Goal: Information Seeking & Learning: Learn about a topic

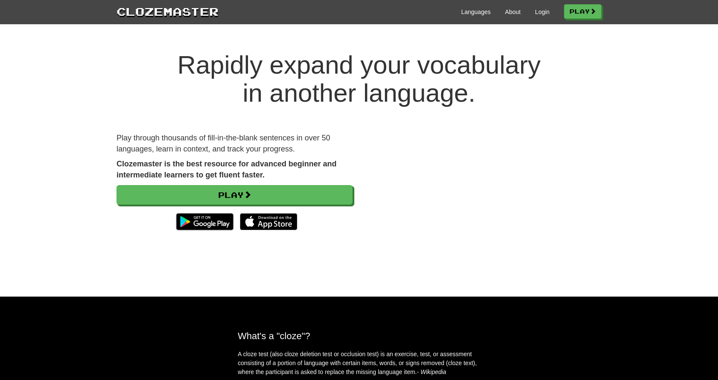
click at [244, 207] on div "Play" at bounding box center [235, 209] width 236 height 49
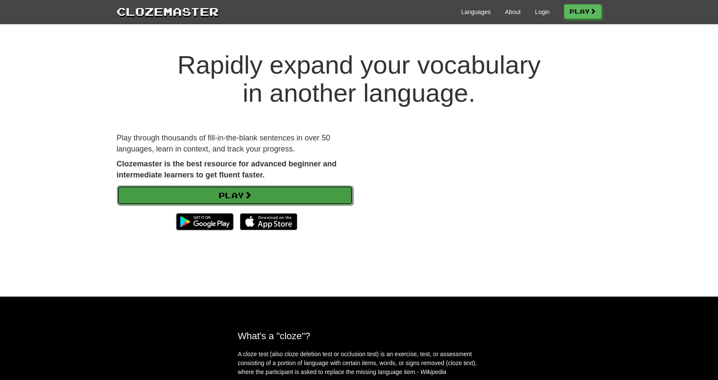
click at [246, 200] on link "Play" at bounding box center [235, 195] width 236 height 20
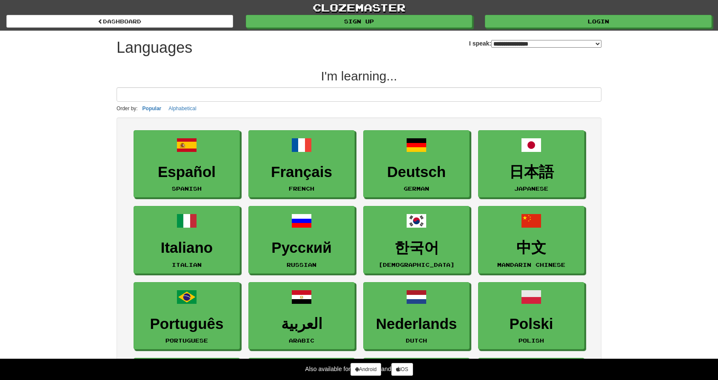
select select "*******"
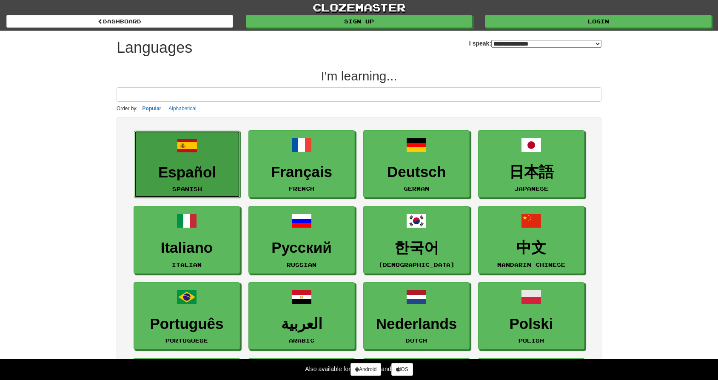
click at [214, 174] on h3 "Español" at bounding box center [187, 172] width 97 height 17
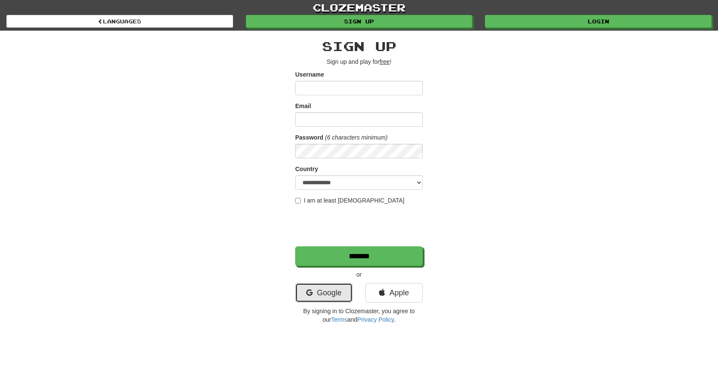
click at [323, 294] on link "Google" at bounding box center [323, 293] width 57 height 20
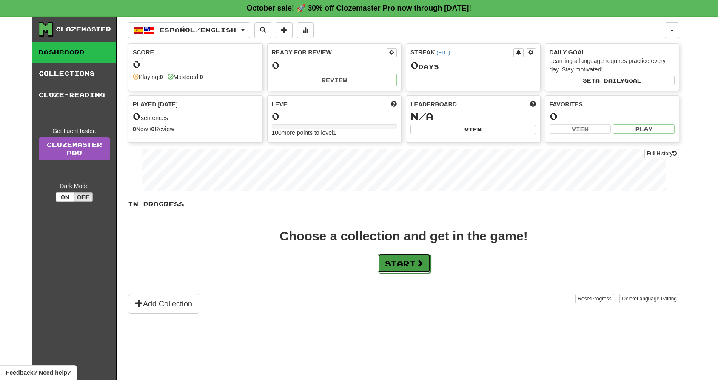
click at [406, 263] on button "Start" at bounding box center [404, 264] width 53 height 20
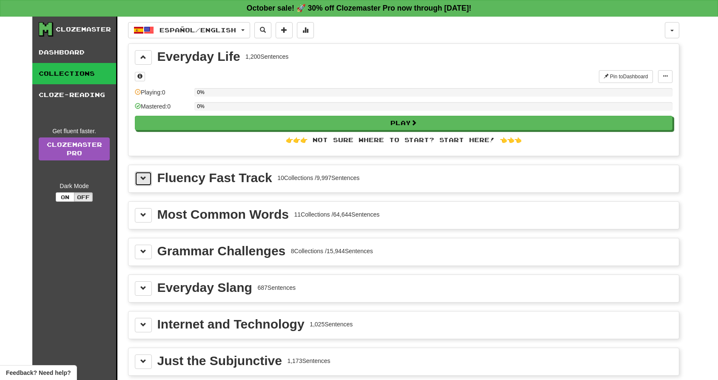
click at [145, 174] on button at bounding box center [143, 178] width 17 height 14
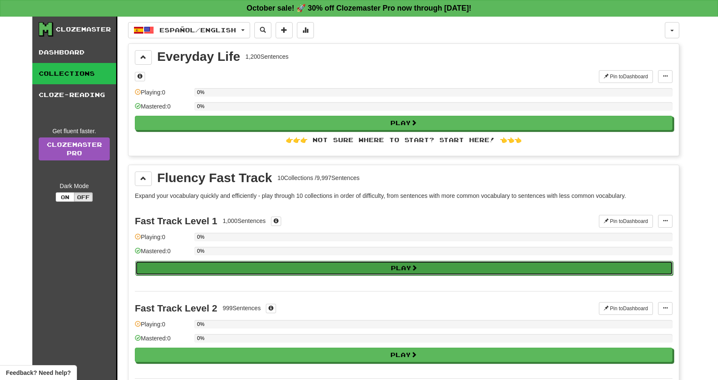
click at [252, 271] on button "Play" at bounding box center [404, 268] width 538 height 14
select select "**"
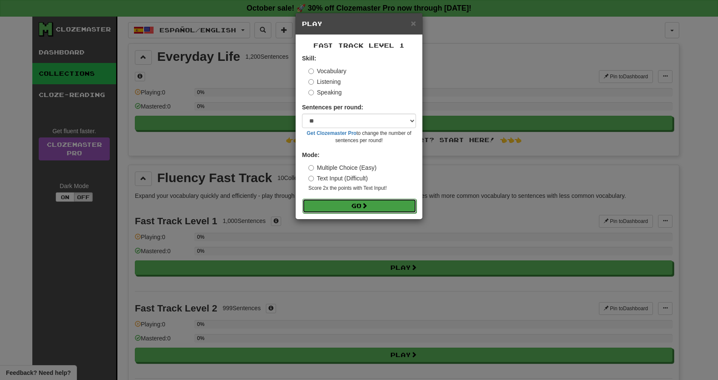
click at [330, 202] on button "Go" at bounding box center [359, 206] width 114 height 14
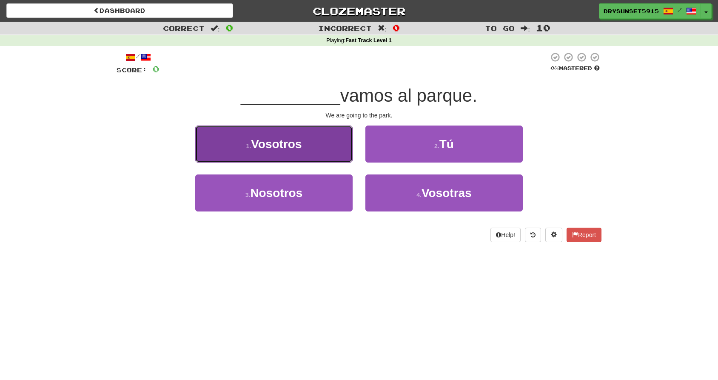
click at [335, 146] on button "1 . Vosotros" at bounding box center [273, 143] width 157 height 37
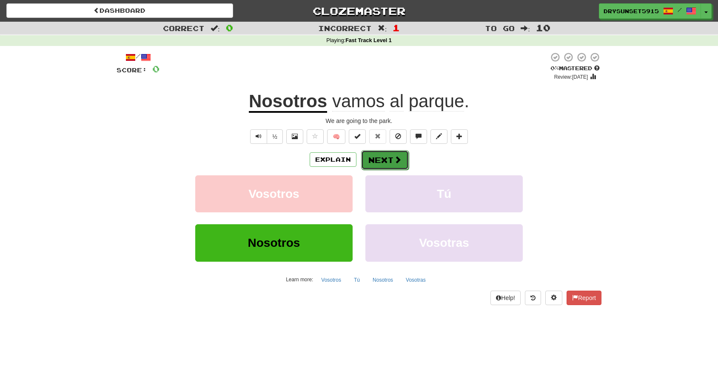
click at [389, 159] on button "Next" at bounding box center [385, 160] width 48 height 20
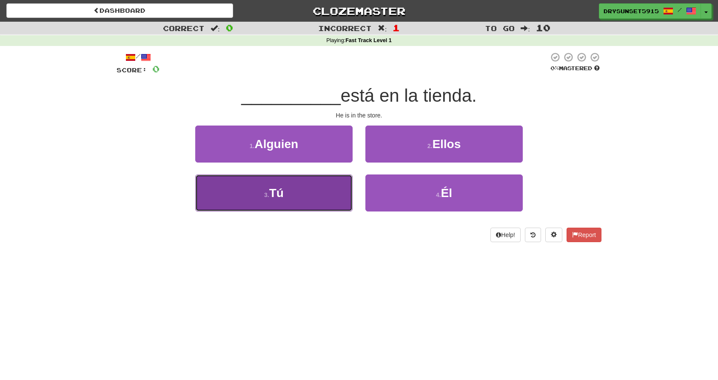
click at [331, 198] on button "3 . Tú" at bounding box center [273, 192] width 157 height 37
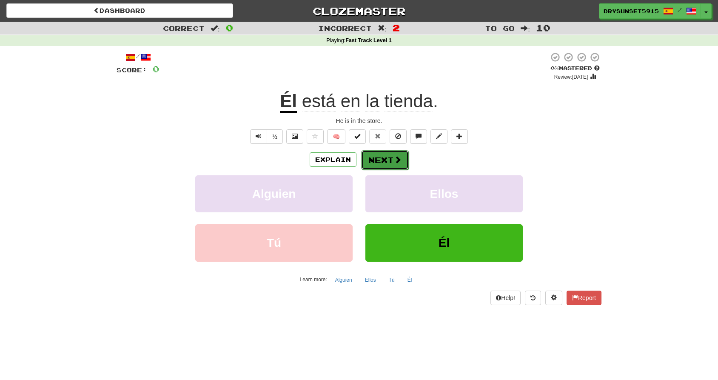
click at [389, 159] on button "Next" at bounding box center [385, 160] width 48 height 20
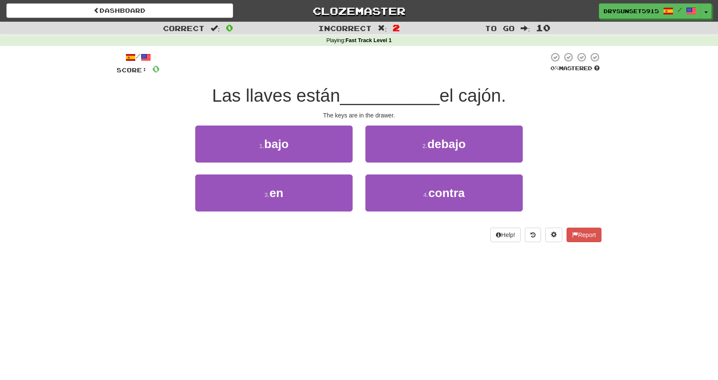
click at [199, 2] on div "Dashboard Clozemaster DrySunset5915 / Toggle Dropdown Dashboard Leaderboard Act…" at bounding box center [359, 9] width 718 height 19
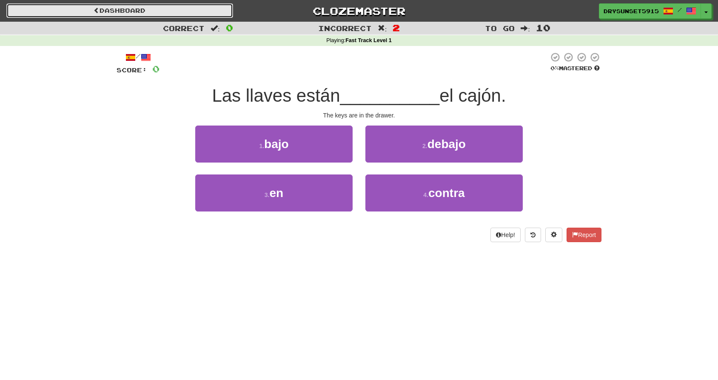
click at [199, 8] on link "Dashboard" at bounding box center [119, 10] width 227 height 14
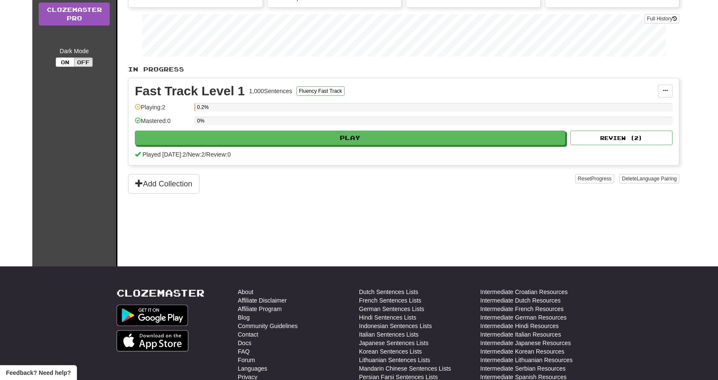
scroll to position [126, 0]
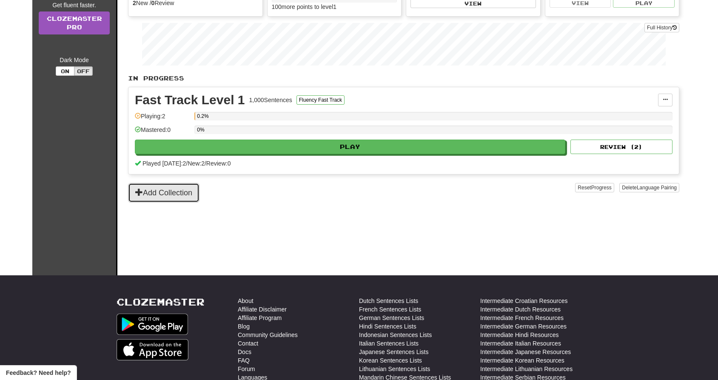
click at [156, 196] on button "Add Collection" at bounding box center [163, 193] width 71 height 20
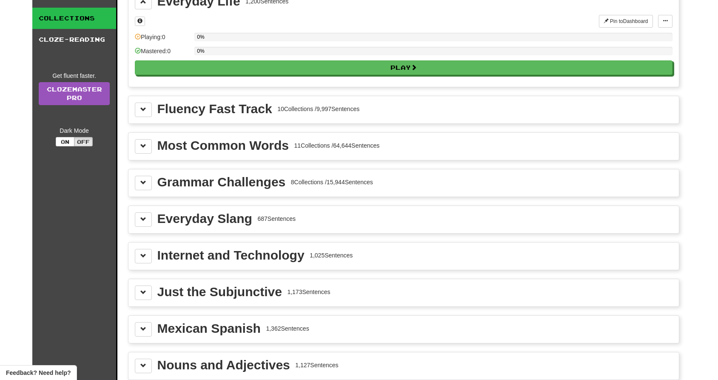
scroll to position [61, 0]
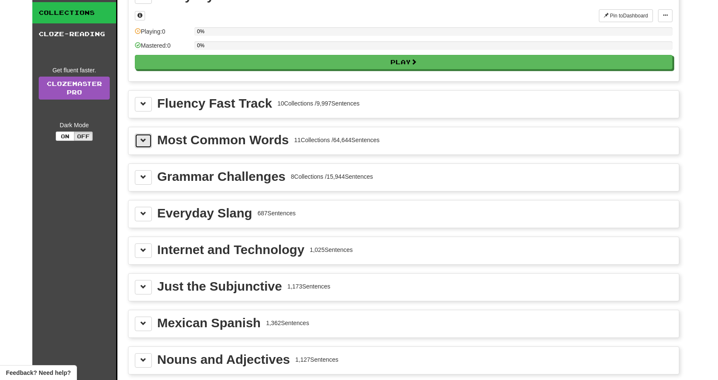
click at [144, 140] on span at bounding box center [143, 140] width 6 height 6
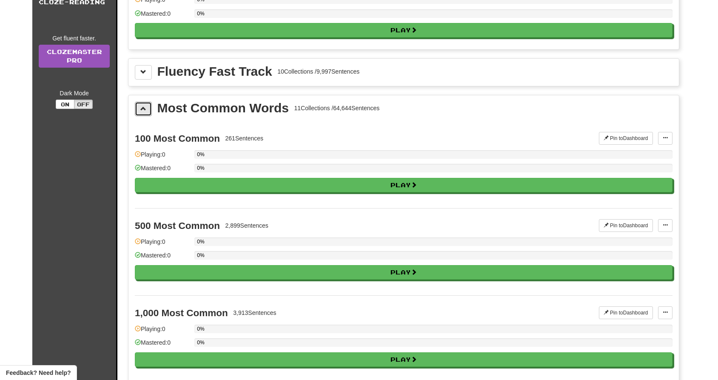
scroll to position [94, 0]
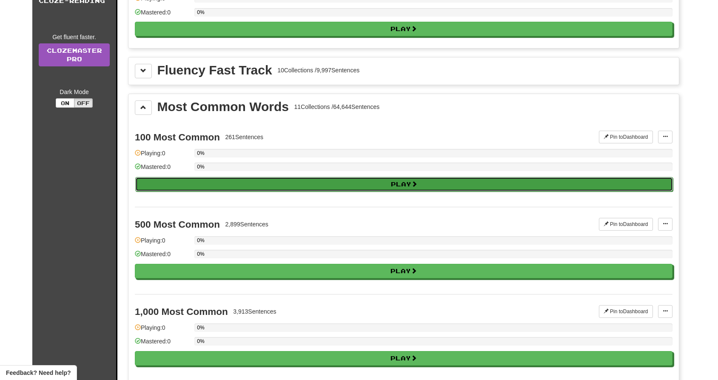
click at [196, 185] on button "Play" at bounding box center [404, 184] width 538 height 14
select select "**"
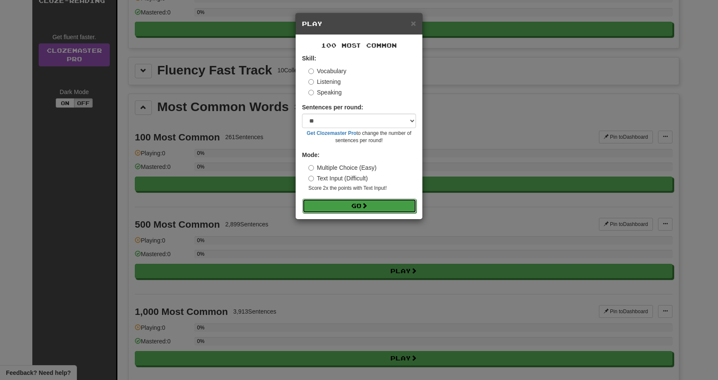
click at [347, 201] on button "Go" at bounding box center [359, 206] width 114 height 14
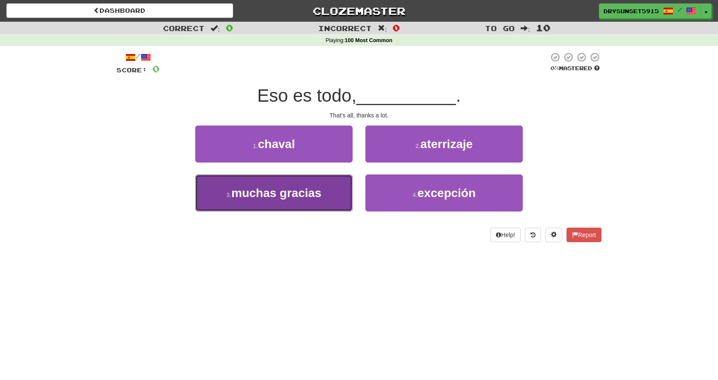
click at [325, 200] on button "3 . muchas gracias" at bounding box center [273, 192] width 157 height 37
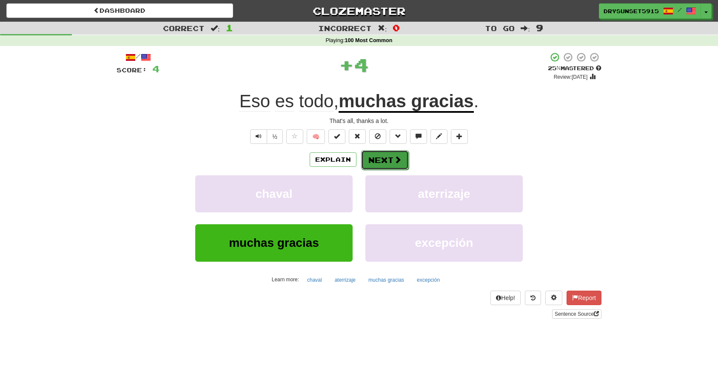
click at [394, 156] on span at bounding box center [398, 160] width 8 height 8
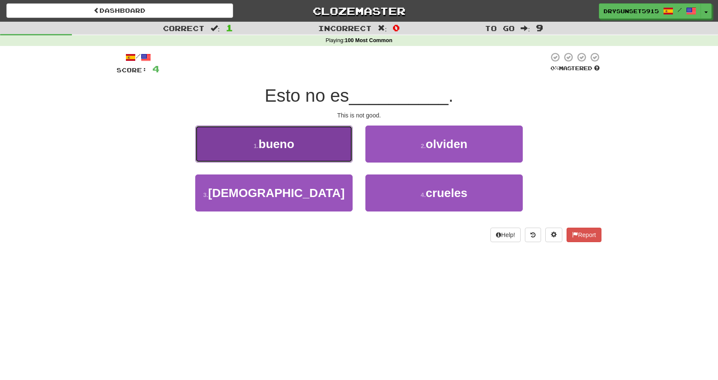
click at [313, 135] on button "1 . bueno" at bounding box center [273, 143] width 157 height 37
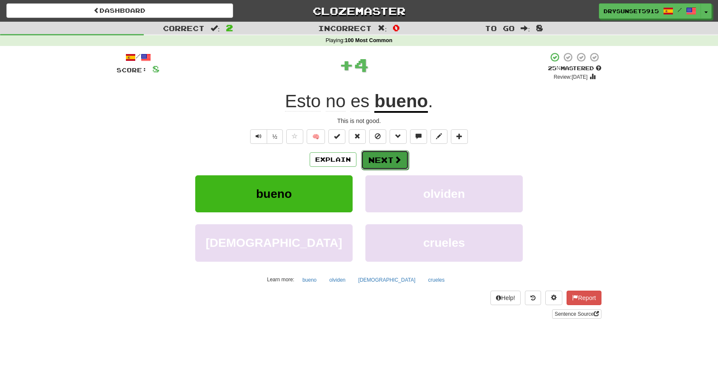
click at [396, 153] on button "Next" at bounding box center [385, 160] width 48 height 20
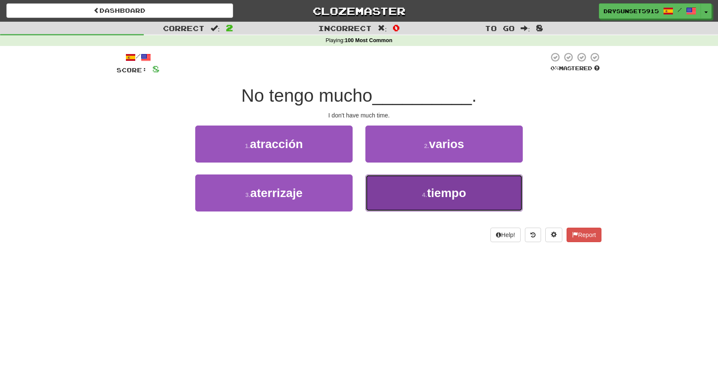
click at [425, 188] on button "4 . tiempo" at bounding box center [443, 192] width 157 height 37
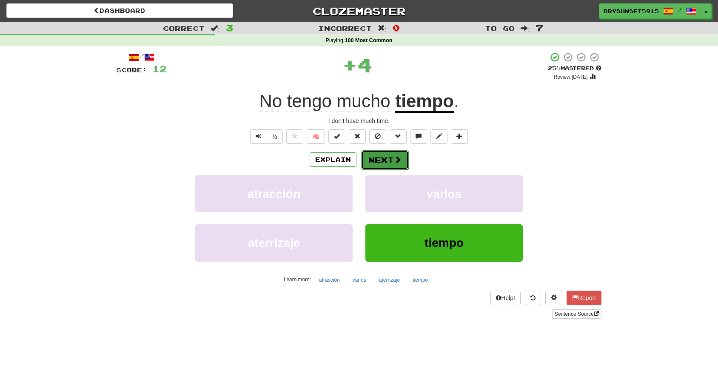
click at [375, 157] on button "Next" at bounding box center [385, 160] width 48 height 20
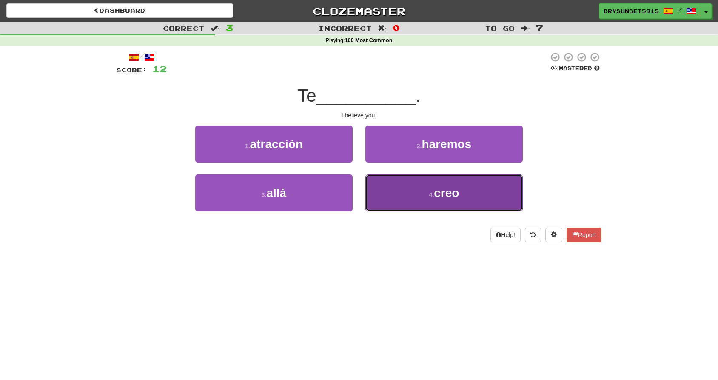
click at [433, 191] on small "4 ." at bounding box center [431, 194] width 5 height 7
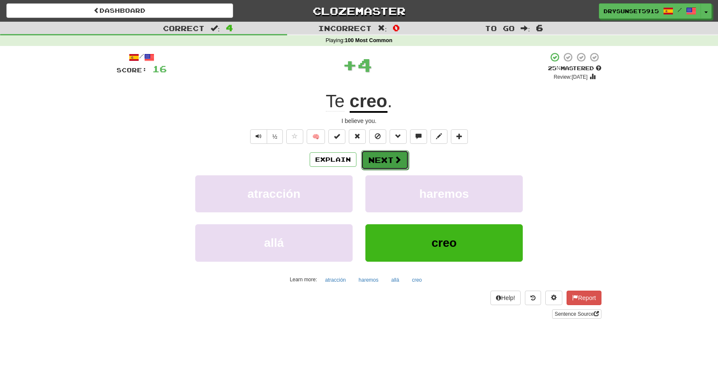
click at [372, 154] on button "Next" at bounding box center [385, 160] width 48 height 20
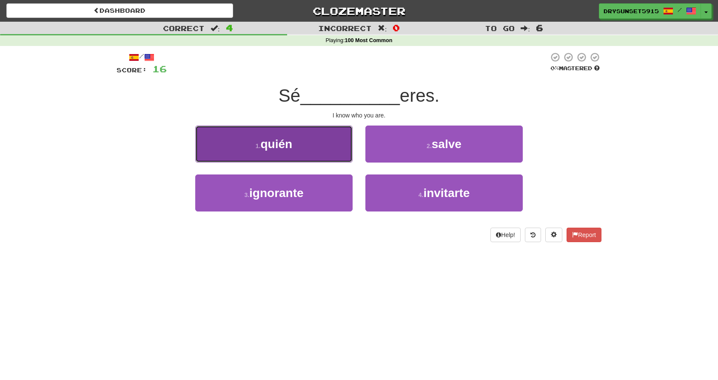
click at [331, 149] on button "1 . quién" at bounding box center [273, 143] width 157 height 37
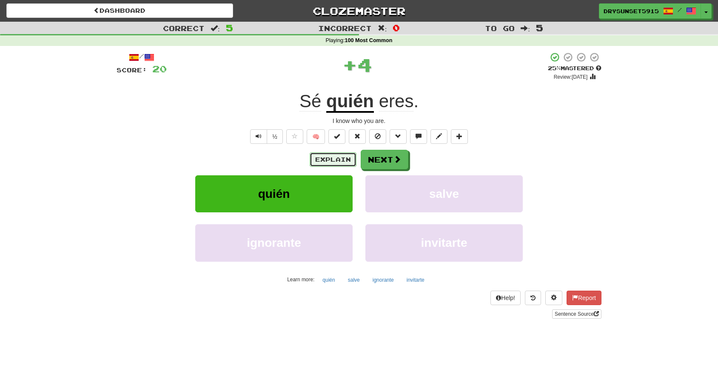
click at [318, 158] on button "Explain" at bounding box center [333, 159] width 47 height 14
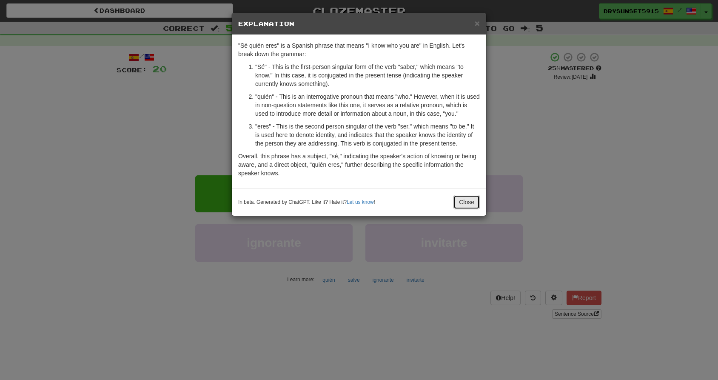
click at [464, 203] on button "Close" at bounding box center [466, 202] width 26 height 14
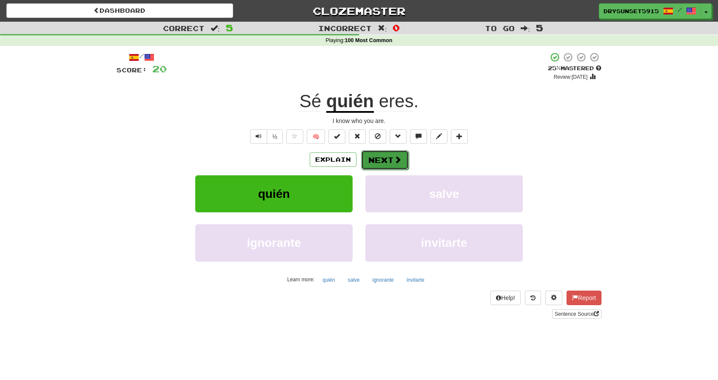
click at [405, 160] on button "Next" at bounding box center [385, 160] width 48 height 20
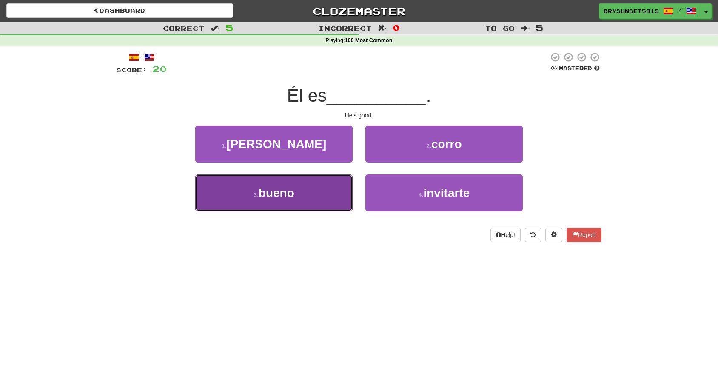
click at [317, 193] on button "3 . bueno" at bounding box center [273, 192] width 157 height 37
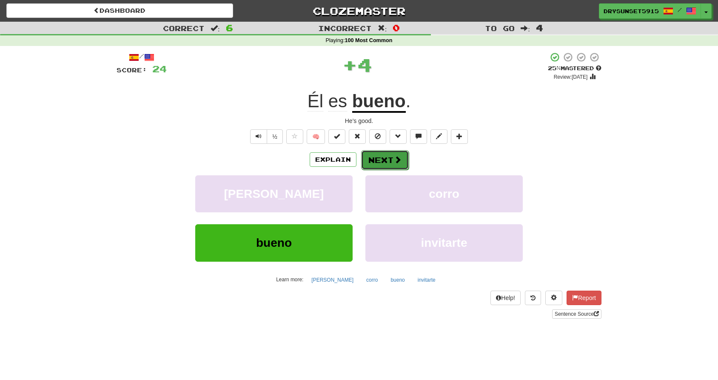
click at [388, 160] on button "Next" at bounding box center [385, 160] width 48 height 20
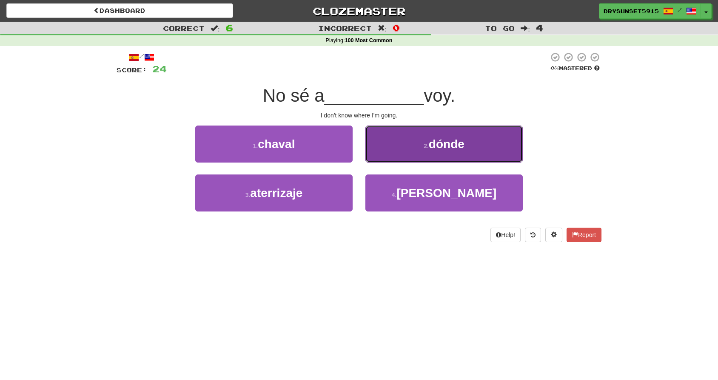
click at [415, 151] on button "2 . dónde" at bounding box center [443, 143] width 157 height 37
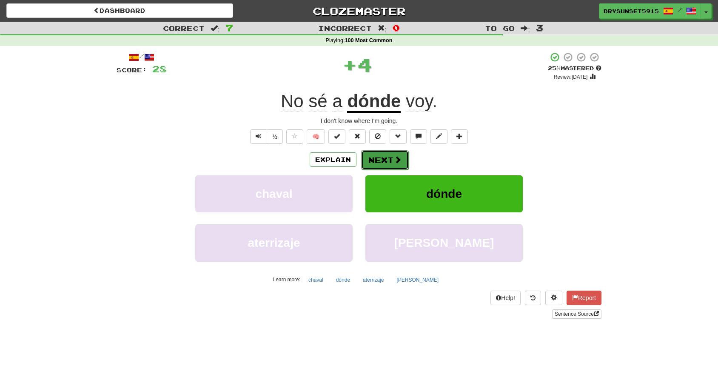
click at [382, 163] on button "Next" at bounding box center [385, 160] width 48 height 20
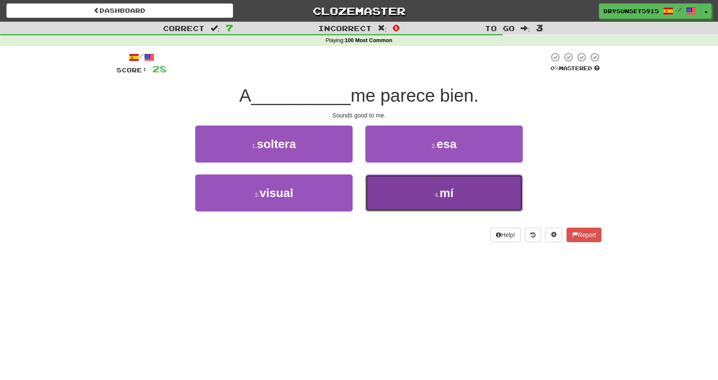
click at [434, 186] on button "4 . mí" at bounding box center [443, 192] width 157 height 37
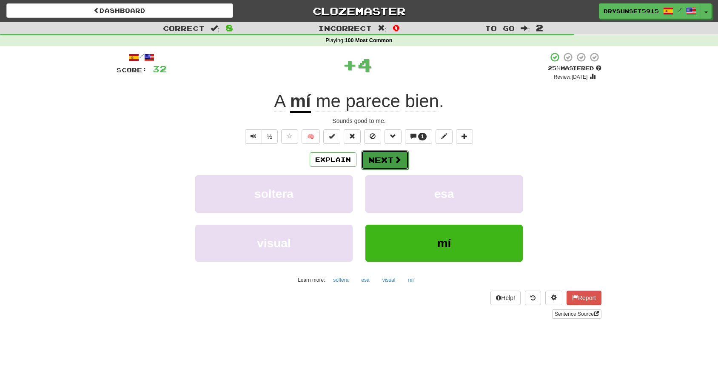
click at [392, 165] on button "Next" at bounding box center [385, 160] width 48 height 20
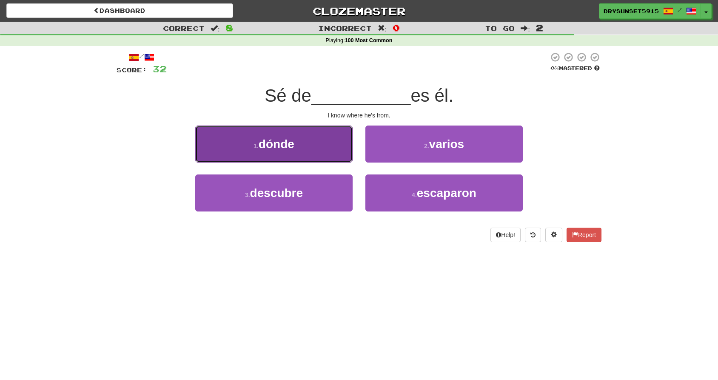
click at [294, 149] on span "dónde" at bounding box center [277, 143] width 36 height 13
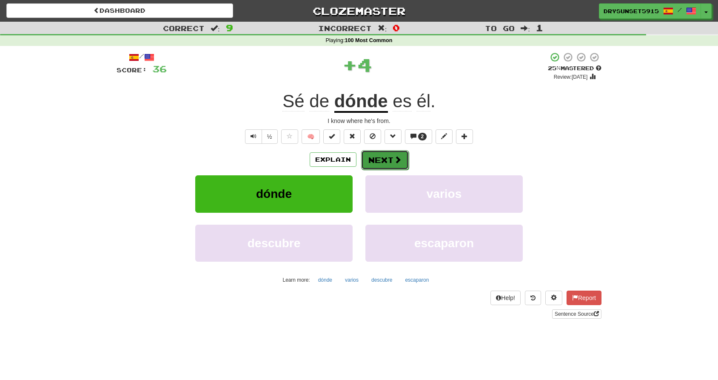
click at [375, 162] on button "Next" at bounding box center [385, 160] width 48 height 20
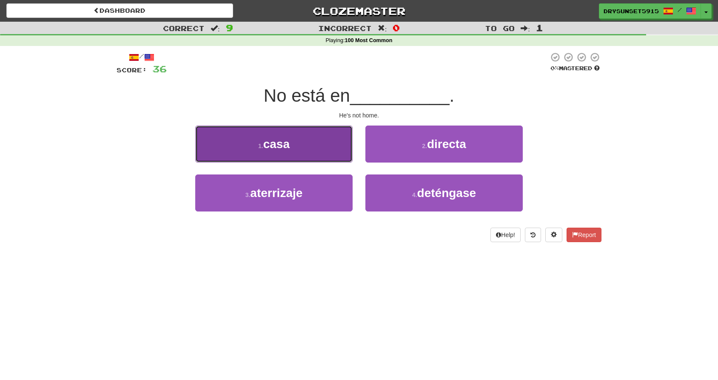
click at [341, 148] on button "1 . casa" at bounding box center [273, 143] width 157 height 37
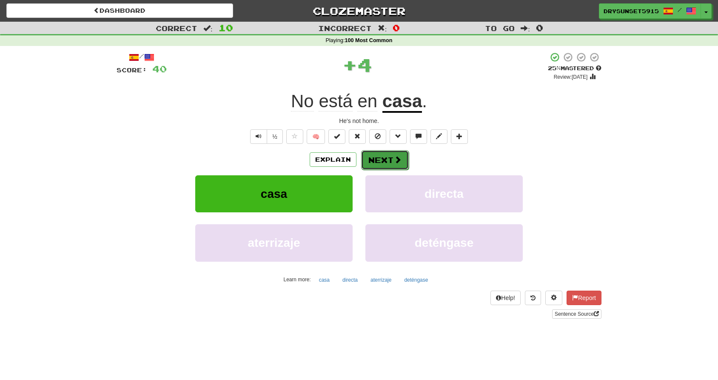
click at [387, 160] on button "Next" at bounding box center [385, 160] width 48 height 20
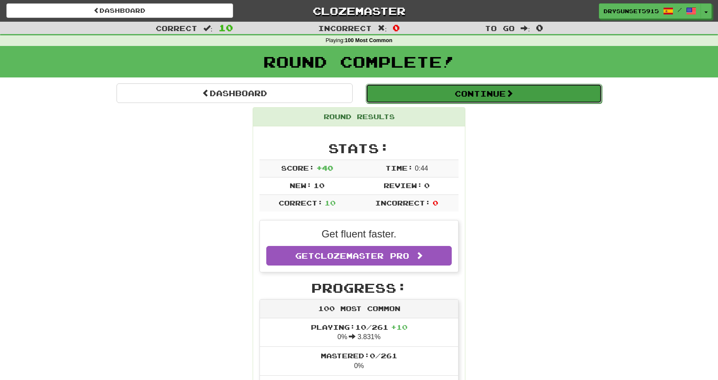
click at [405, 87] on button "Continue" at bounding box center [484, 94] width 236 height 20
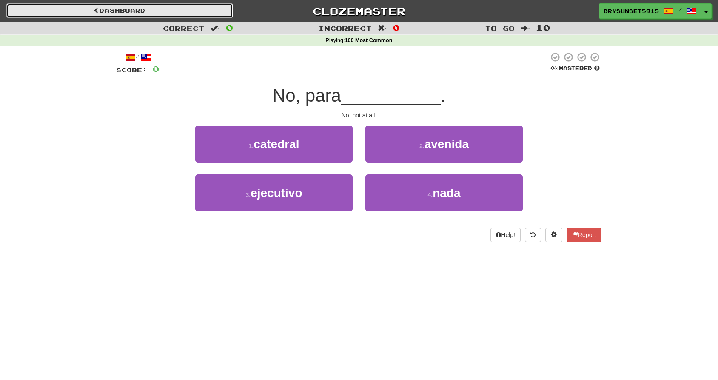
click at [114, 14] on link "Dashboard" at bounding box center [119, 10] width 227 height 14
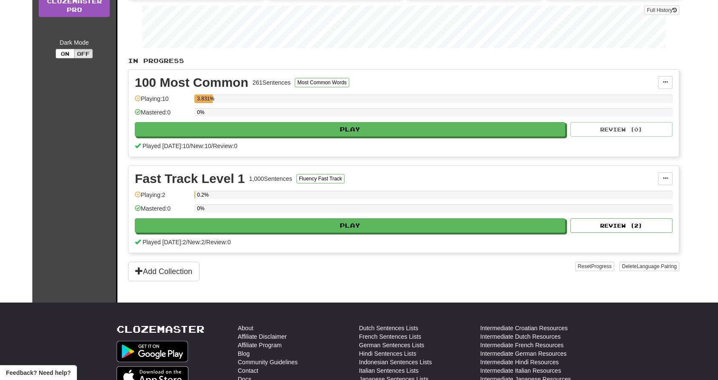
scroll to position [144, 0]
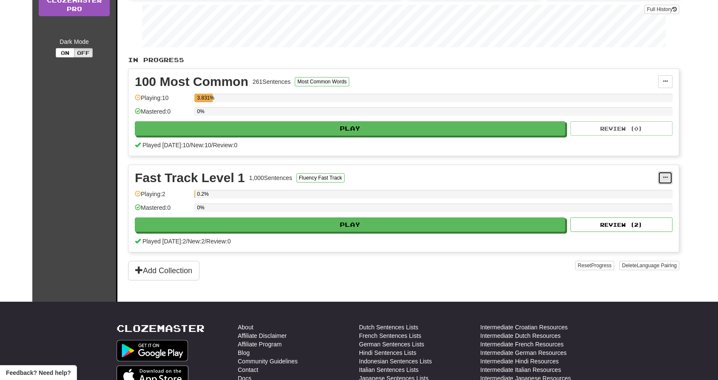
click at [671, 177] on button at bounding box center [665, 177] width 14 height 13
click at [647, 215] on span "Unpin from Dashboard" at bounding box center [634, 212] width 60 height 7
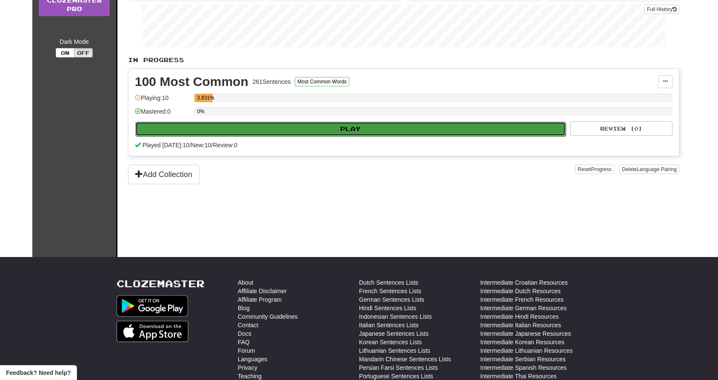
click at [329, 125] on button "Play" at bounding box center [350, 129] width 431 height 14
select select "**"
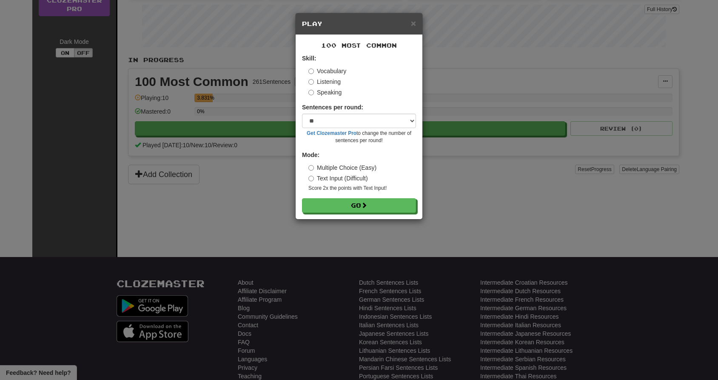
click at [329, 82] on label "Listening" at bounding box center [324, 81] width 32 height 9
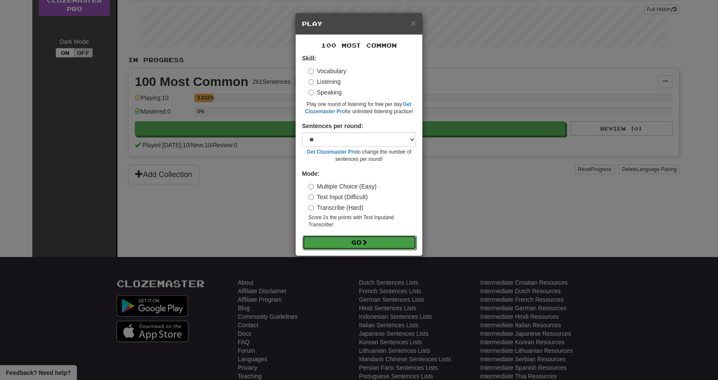
click at [350, 243] on button "Go" at bounding box center [359, 242] width 114 height 14
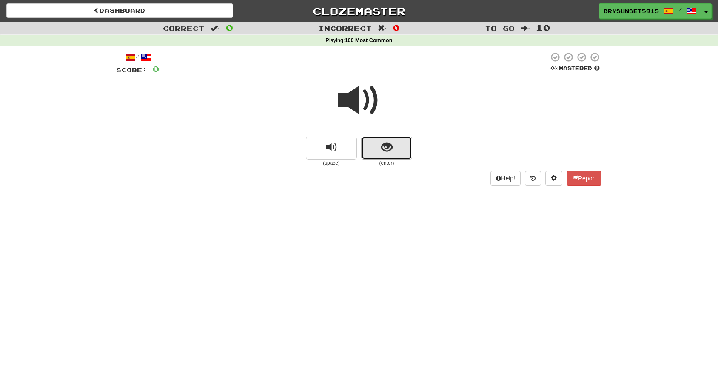
click at [375, 145] on button "show sentence" at bounding box center [386, 148] width 51 height 23
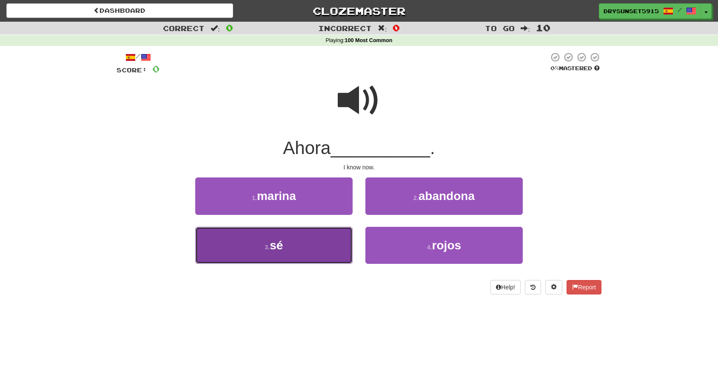
click at [306, 240] on button "3 . sé" at bounding box center [273, 245] width 157 height 37
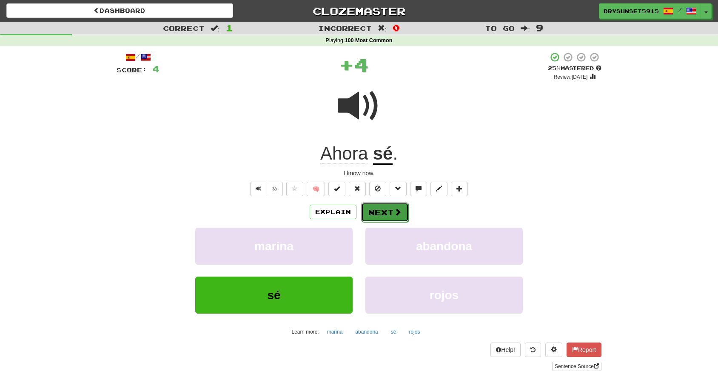
click at [379, 214] on button "Next" at bounding box center [385, 212] width 48 height 20
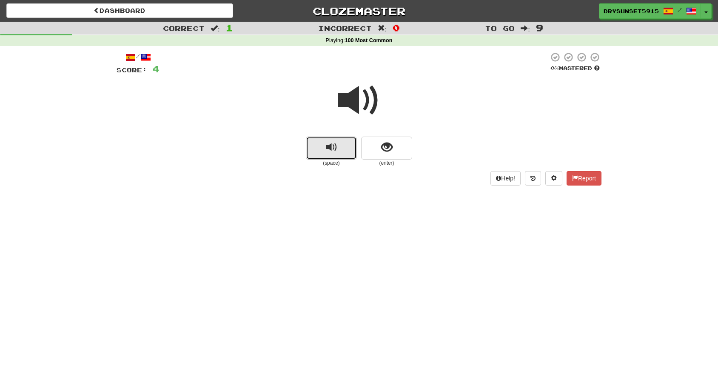
click at [343, 153] on button "replay audio" at bounding box center [331, 148] width 51 height 23
click at [385, 156] on button "show sentence" at bounding box center [386, 148] width 51 height 23
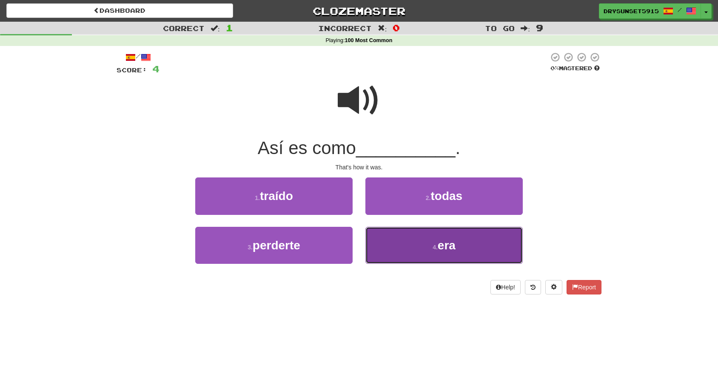
click at [415, 242] on button "4 . era" at bounding box center [443, 245] width 157 height 37
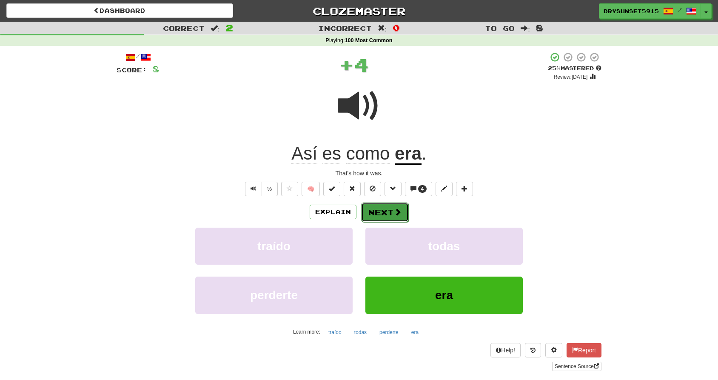
click at [383, 206] on button "Next" at bounding box center [385, 212] width 48 height 20
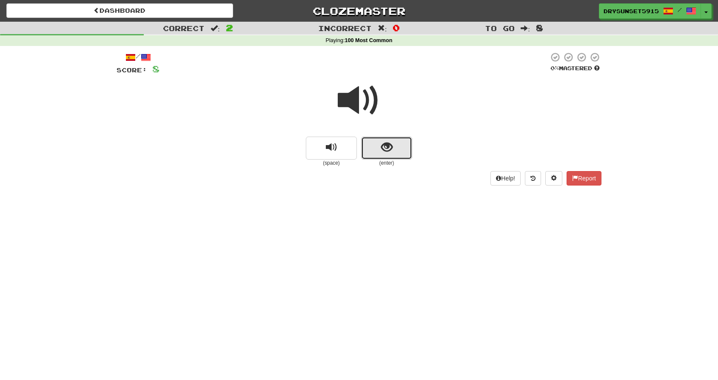
click at [376, 155] on button "show sentence" at bounding box center [386, 148] width 51 height 23
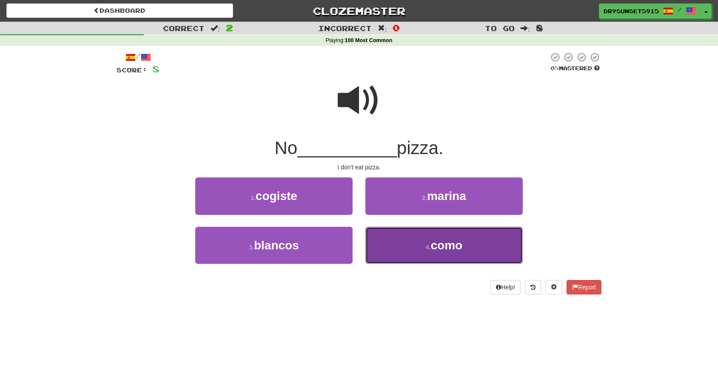
click at [391, 239] on button "4 . como" at bounding box center [443, 245] width 157 height 37
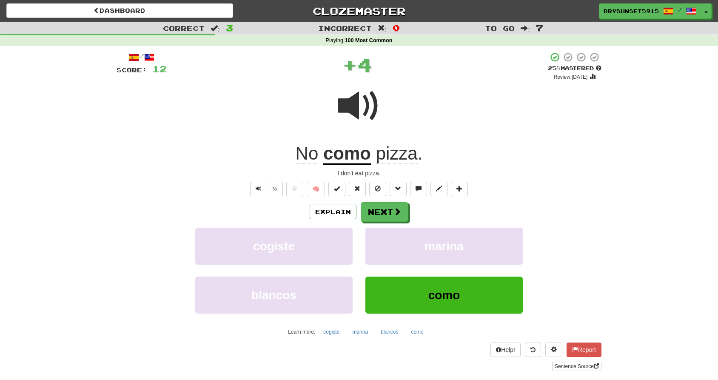
click at [390, 198] on div "/ Score: 12 + 4 25 % Mastered Review: 2025-10-15 No como pizza . I don't eat pi…" at bounding box center [359, 211] width 485 height 319
click at [388, 209] on button "Next" at bounding box center [385, 212] width 48 height 20
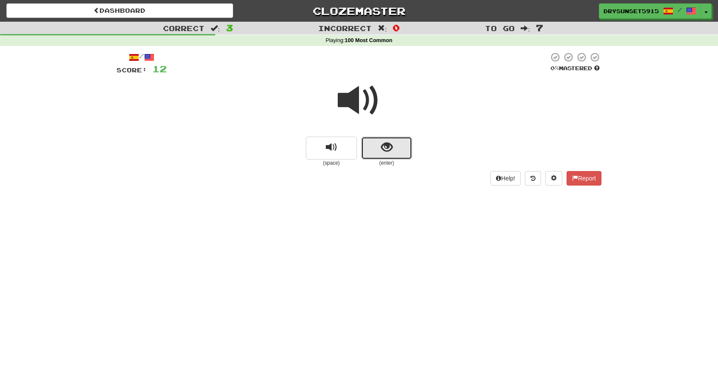
click at [392, 142] on span "show sentence" at bounding box center [386, 147] width 11 height 11
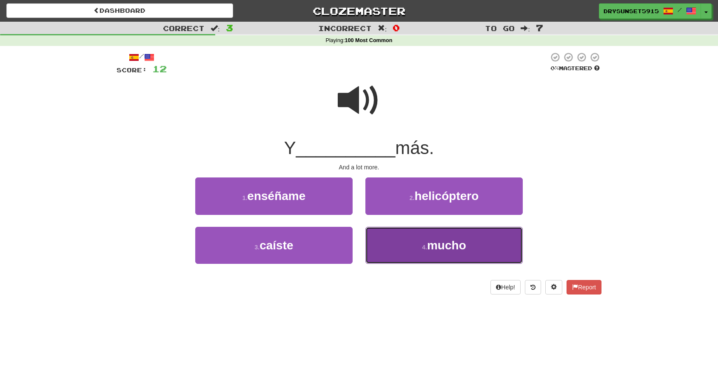
click at [393, 253] on button "4 . mucho" at bounding box center [443, 245] width 157 height 37
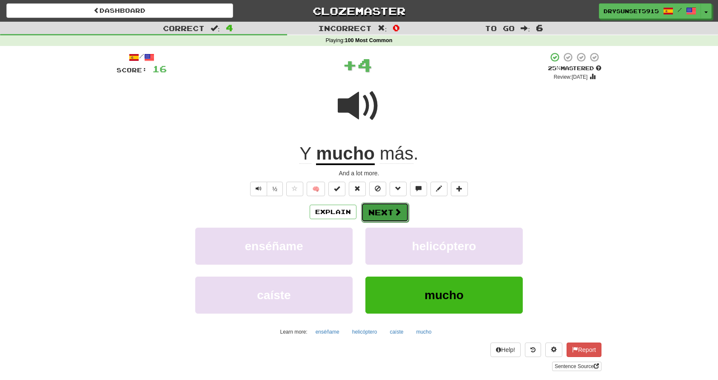
click at [379, 206] on button "Next" at bounding box center [385, 212] width 48 height 20
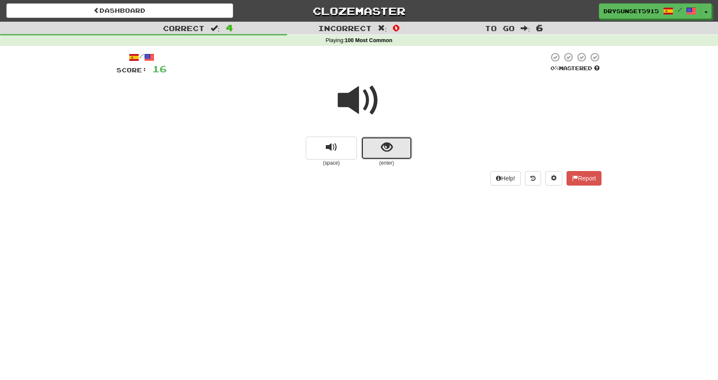
click at [379, 151] on button "show sentence" at bounding box center [386, 148] width 51 height 23
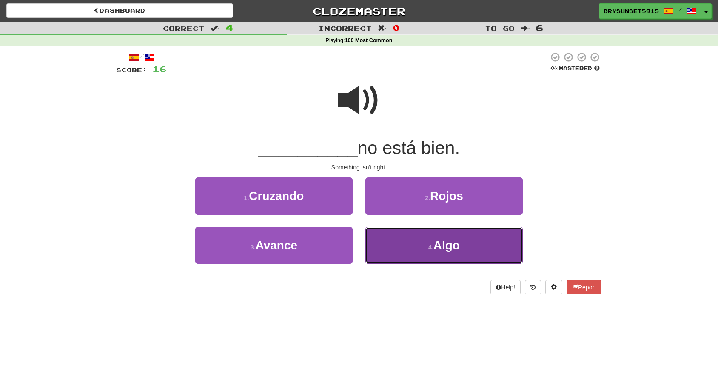
click at [410, 259] on button "4 . Algo" at bounding box center [443, 245] width 157 height 37
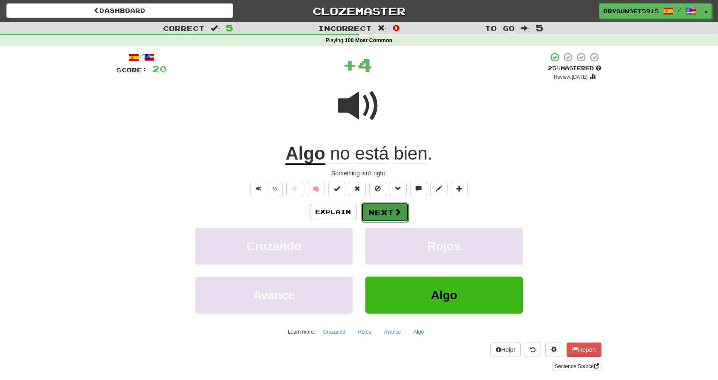
click at [387, 214] on button "Next" at bounding box center [385, 212] width 48 height 20
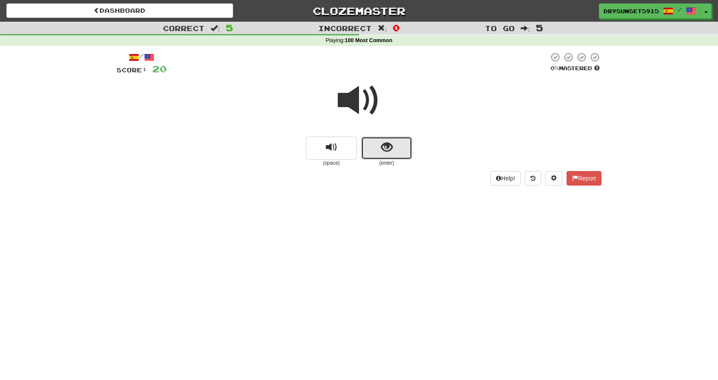
click at [381, 153] on span "show sentence" at bounding box center [386, 147] width 11 height 11
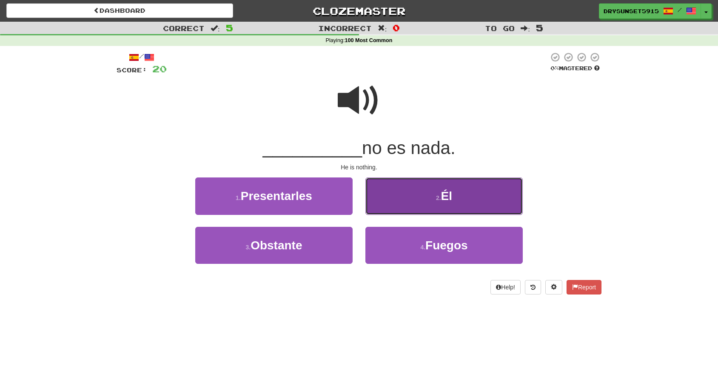
click at [426, 207] on button "2 . Él" at bounding box center [443, 195] width 157 height 37
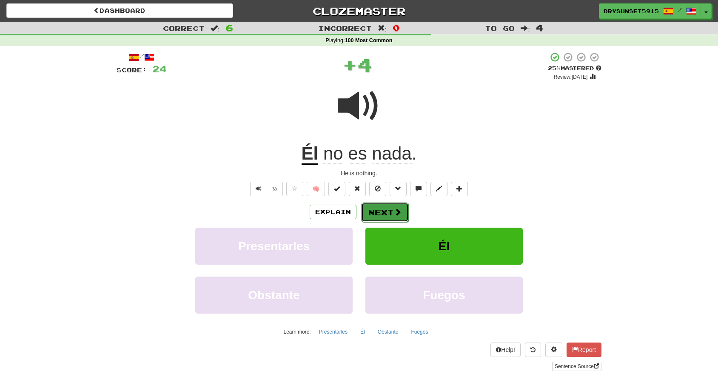
click at [383, 214] on button "Next" at bounding box center [385, 212] width 48 height 20
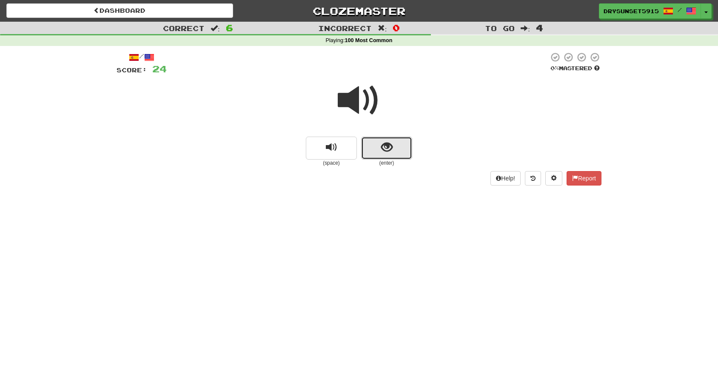
click at [377, 151] on button "show sentence" at bounding box center [386, 148] width 51 height 23
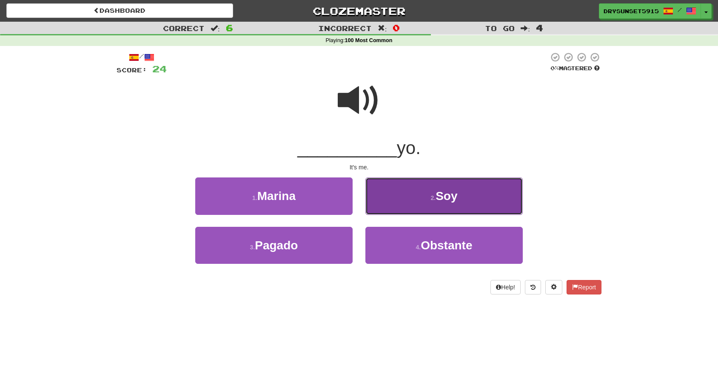
click at [420, 200] on button "2 . Soy" at bounding box center [443, 195] width 157 height 37
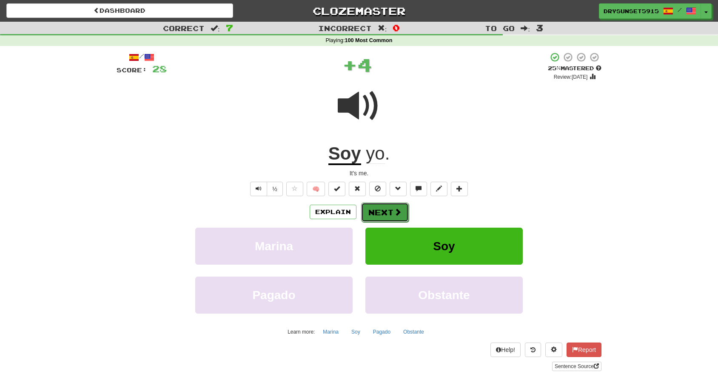
click at [386, 215] on button "Next" at bounding box center [385, 212] width 48 height 20
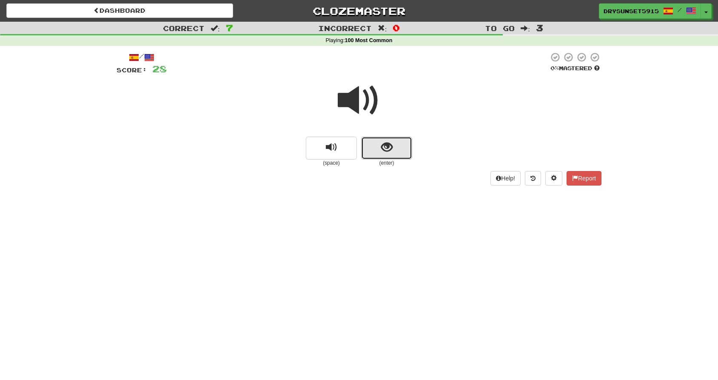
click at [393, 149] on button "show sentence" at bounding box center [386, 148] width 51 height 23
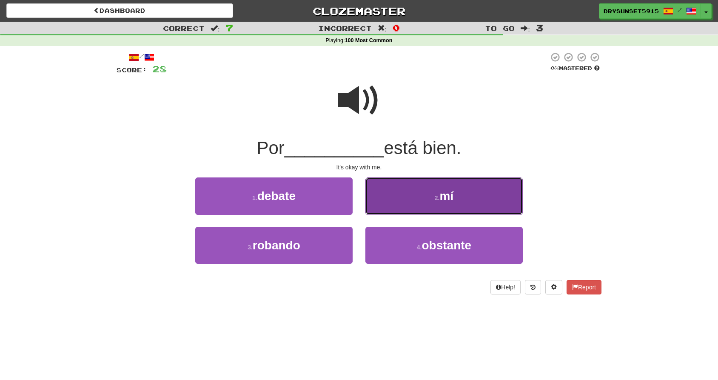
click at [445, 197] on span "mí" at bounding box center [447, 195] width 14 height 13
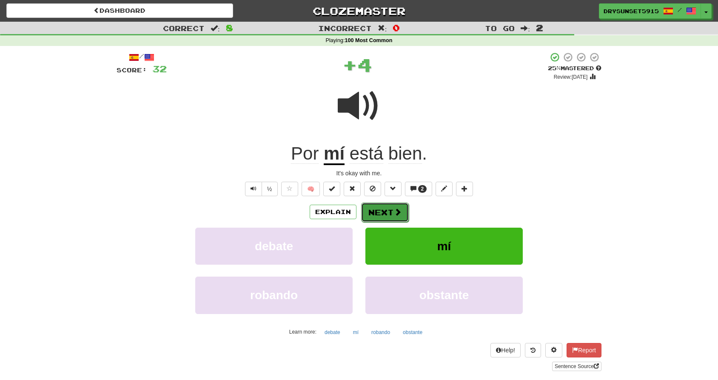
click at [385, 213] on button "Next" at bounding box center [385, 212] width 48 height 20
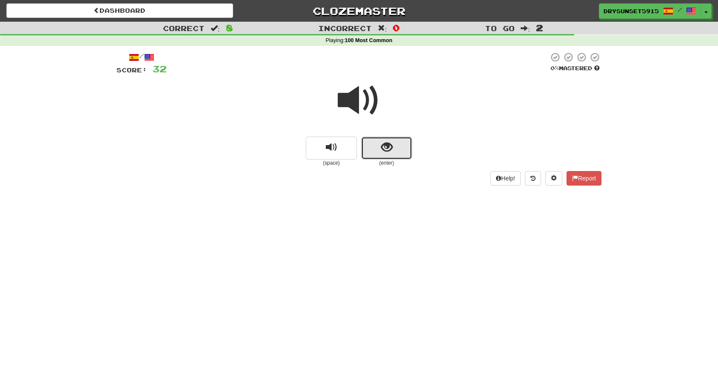
click at [393, 148] on button "show sentence" at bounding box center [386, 148] width 51 height 23
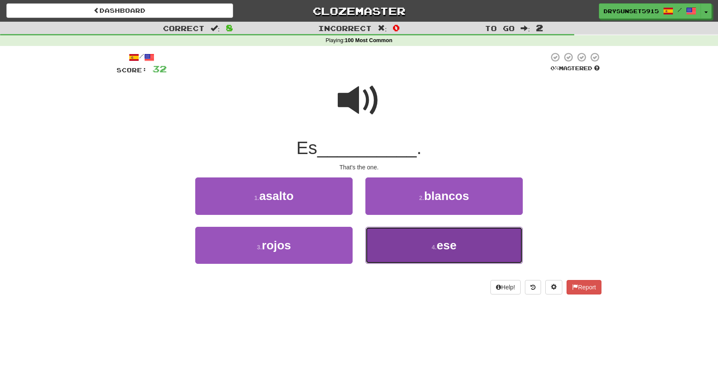
click at [421, 256] on button "4 . ese" at bounding box center [443, 245] width 157 height 37
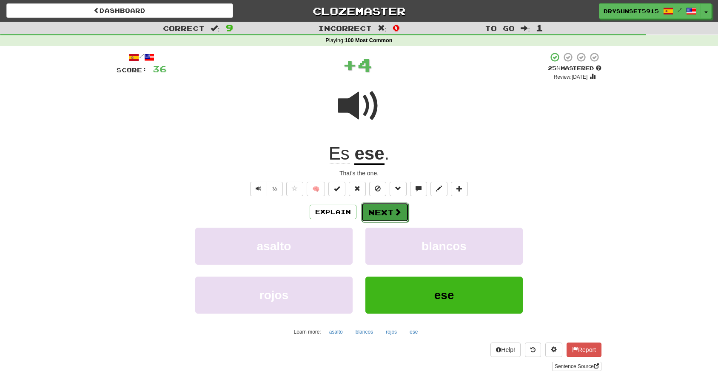
click at [382, 208] on button "Next" at bounding box center [385, 212] width 48 height 20
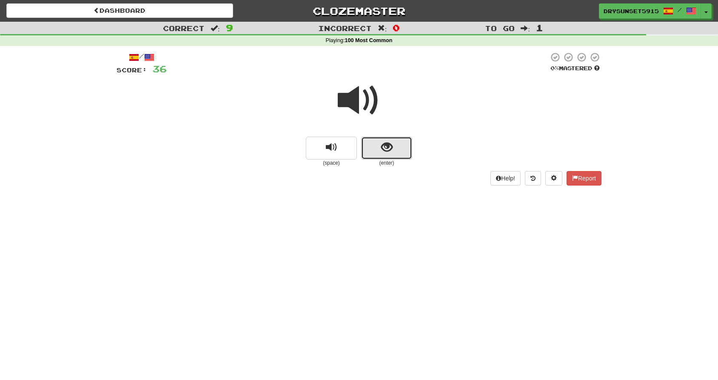
click at [391, 148] on span "show sentence" at bounding box center [386, 147] width 11 height 11
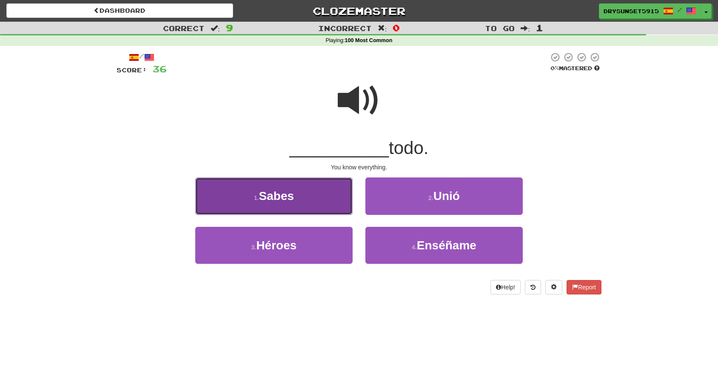
click at [327, 191] on button "1 . Sabes" at bounding box center [273, 195] width 157 height 37
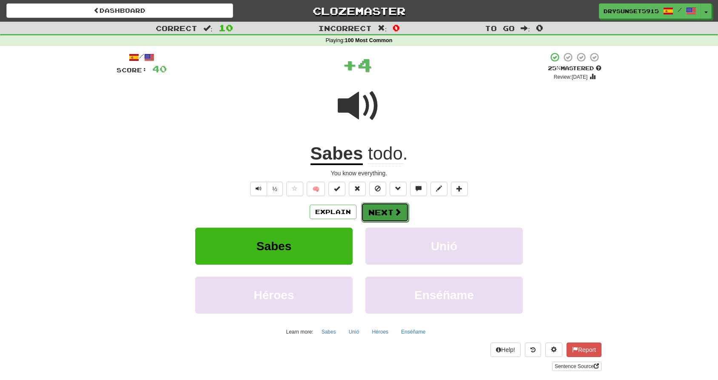
click at [400, 215] on span at bounding box center [398, 212] width 8 height 8
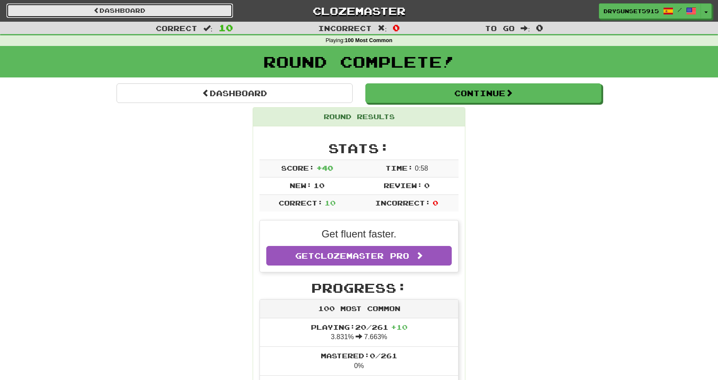
click at [130, 12] on link "Dashboard" at bounding box center [119, 10] width 227 height 14
